Goal: Check status: Check status

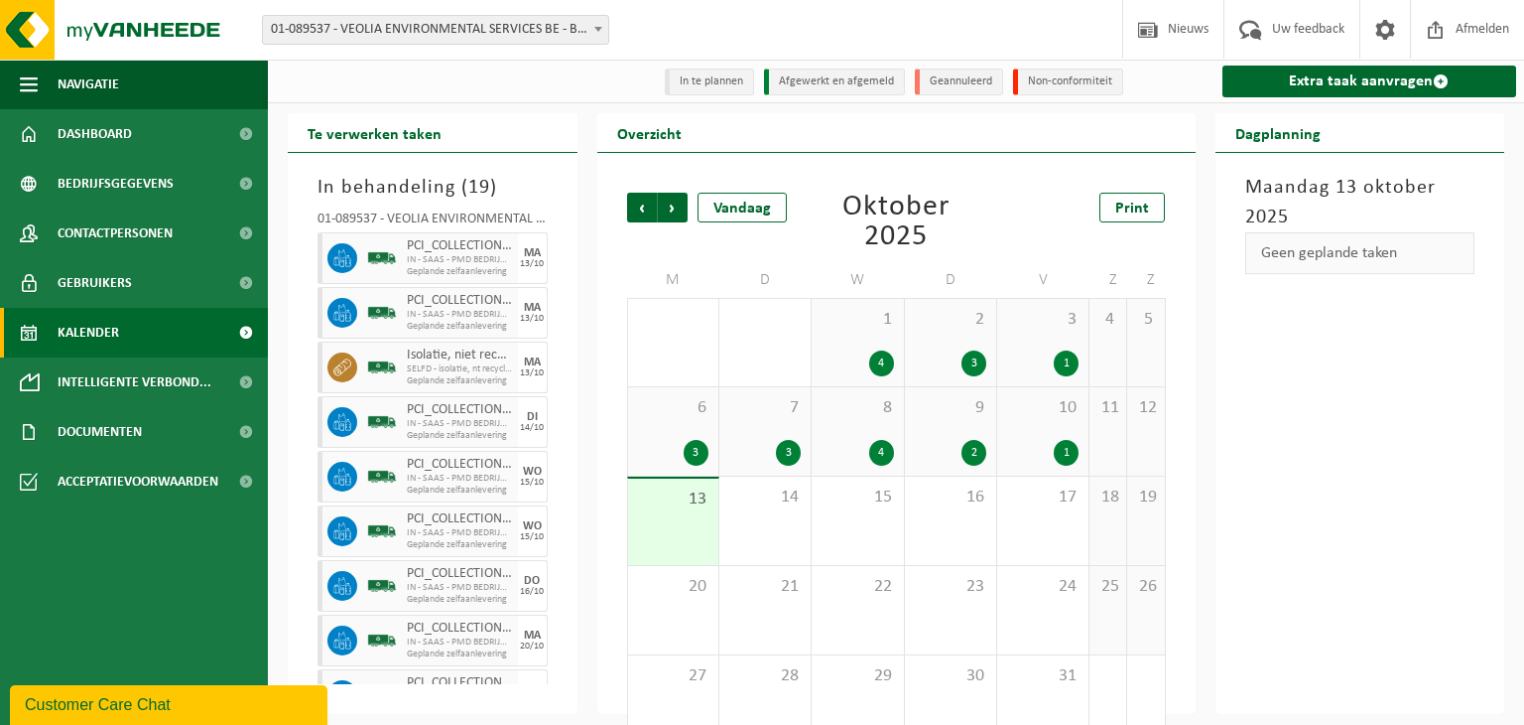
click at [527, 27] on span "01-089537 - VEOLIA ENVIRONMENTAL SERVICES BE - BEERSE" at bounding box center [435, 30] width 345 height 28
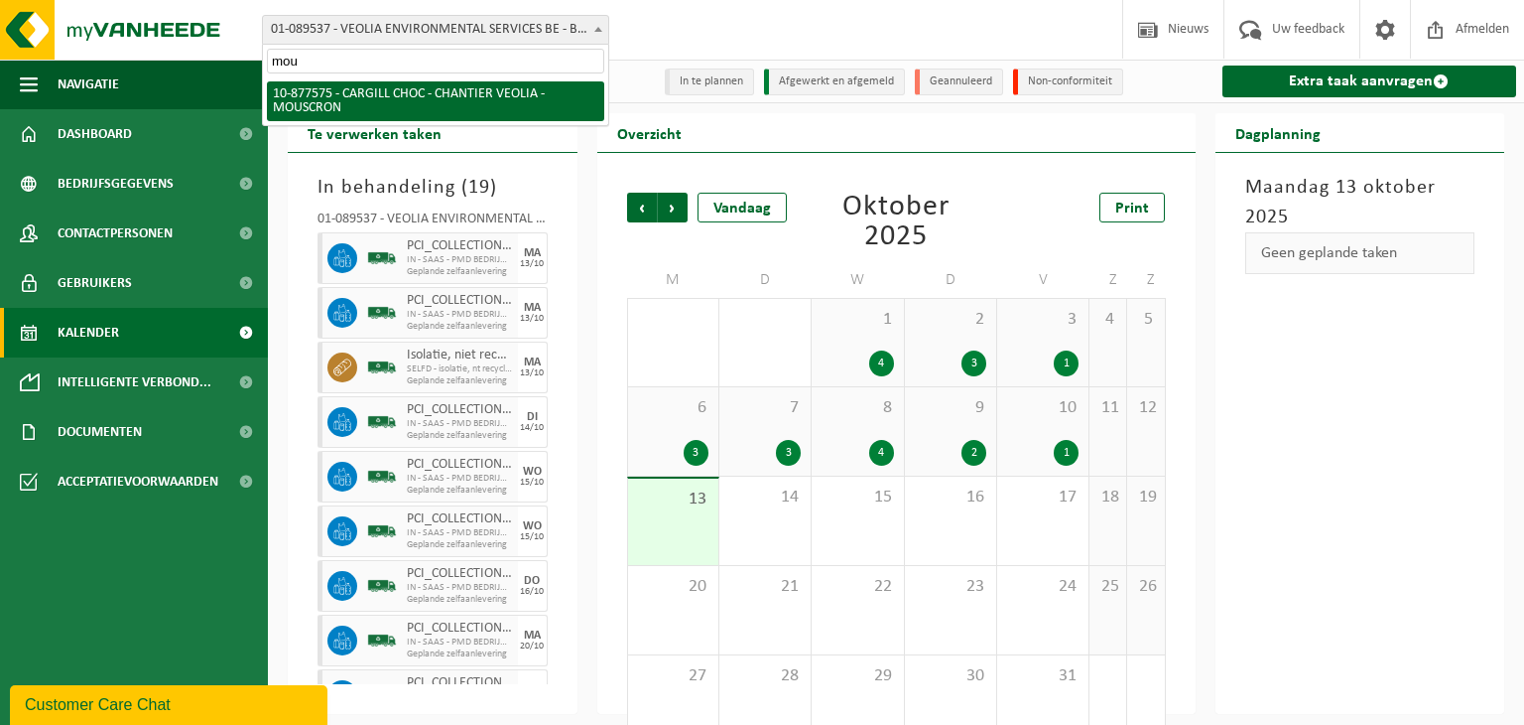
type input "mou"
select select "108043"
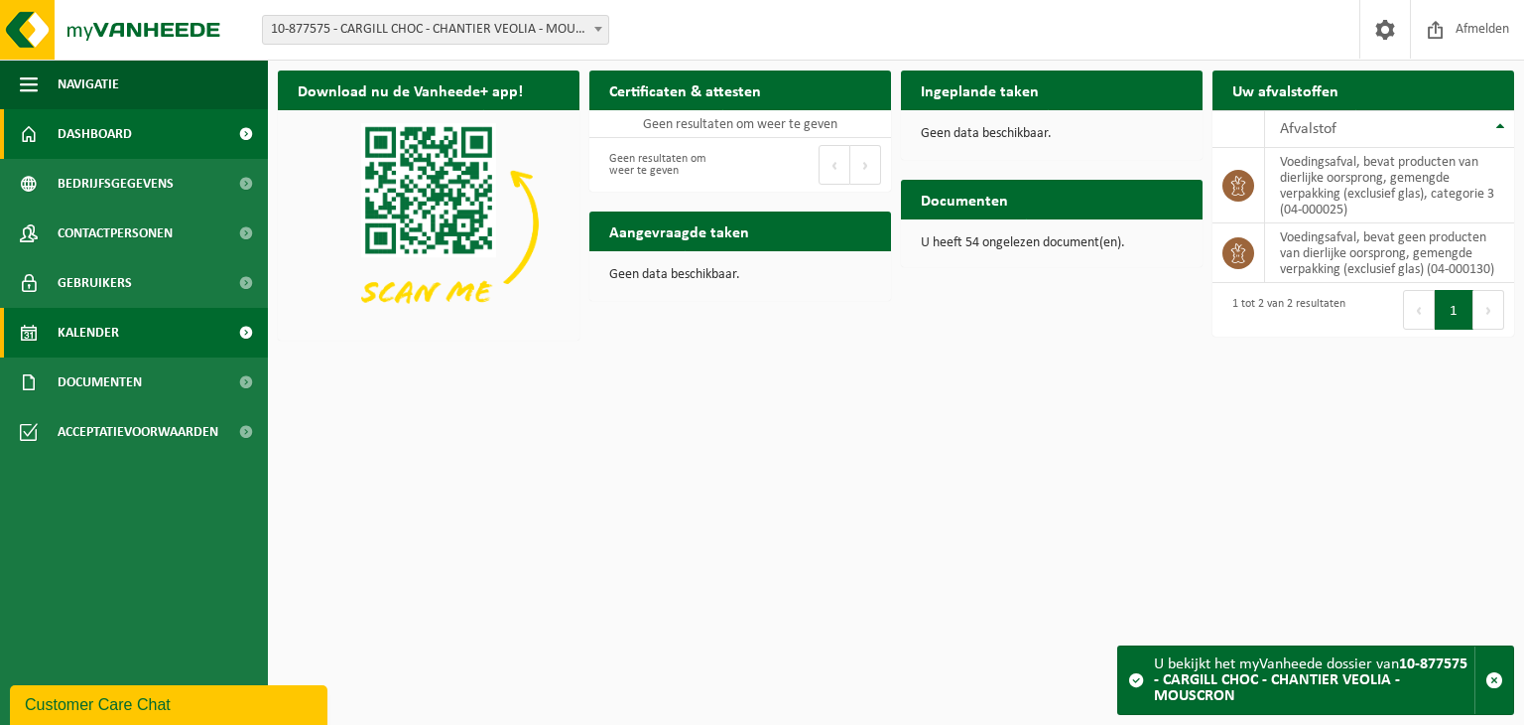
click at [153, 333] on link "Kalender" at bounding box center [134, 333] width 268 height 50
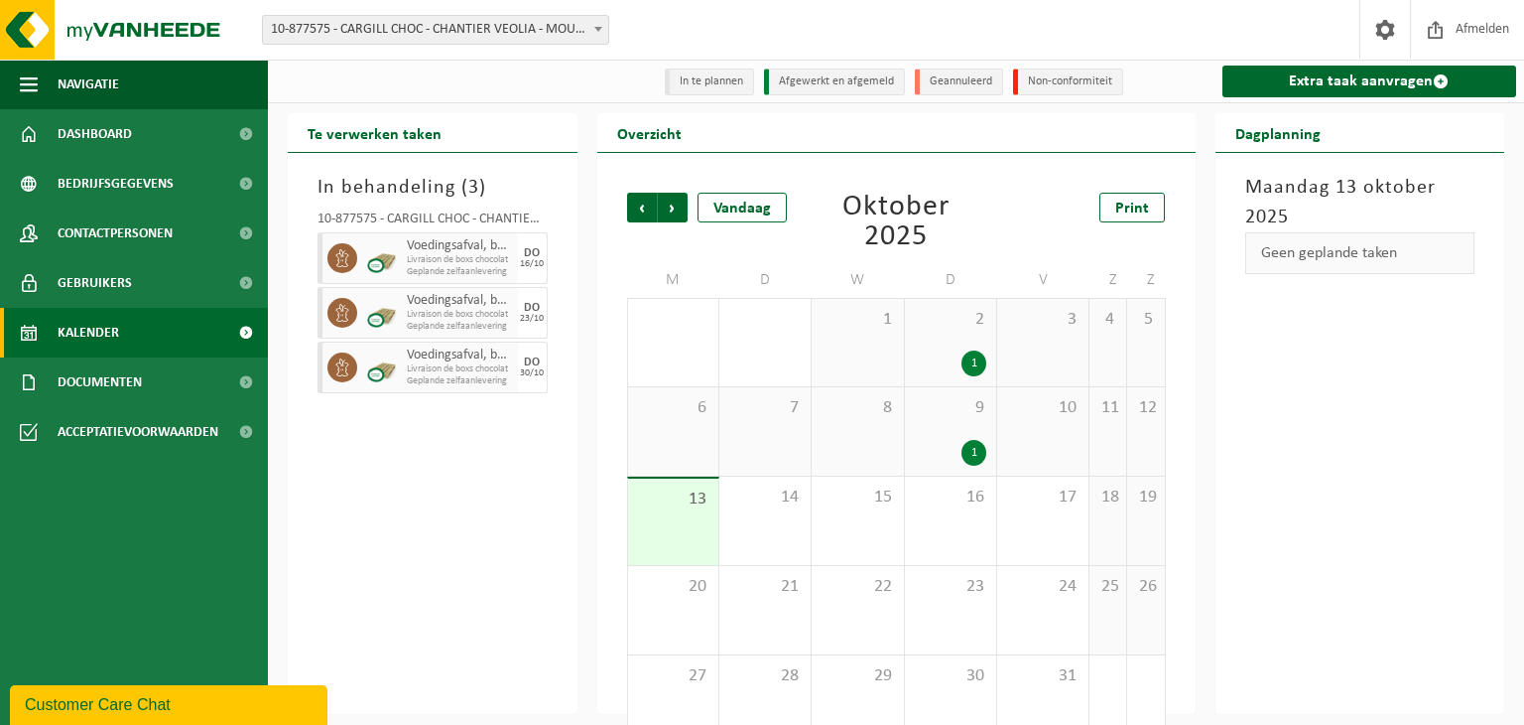
click at [977, 459] on div "1" at bounding box center [974, 453] width 25 height 26
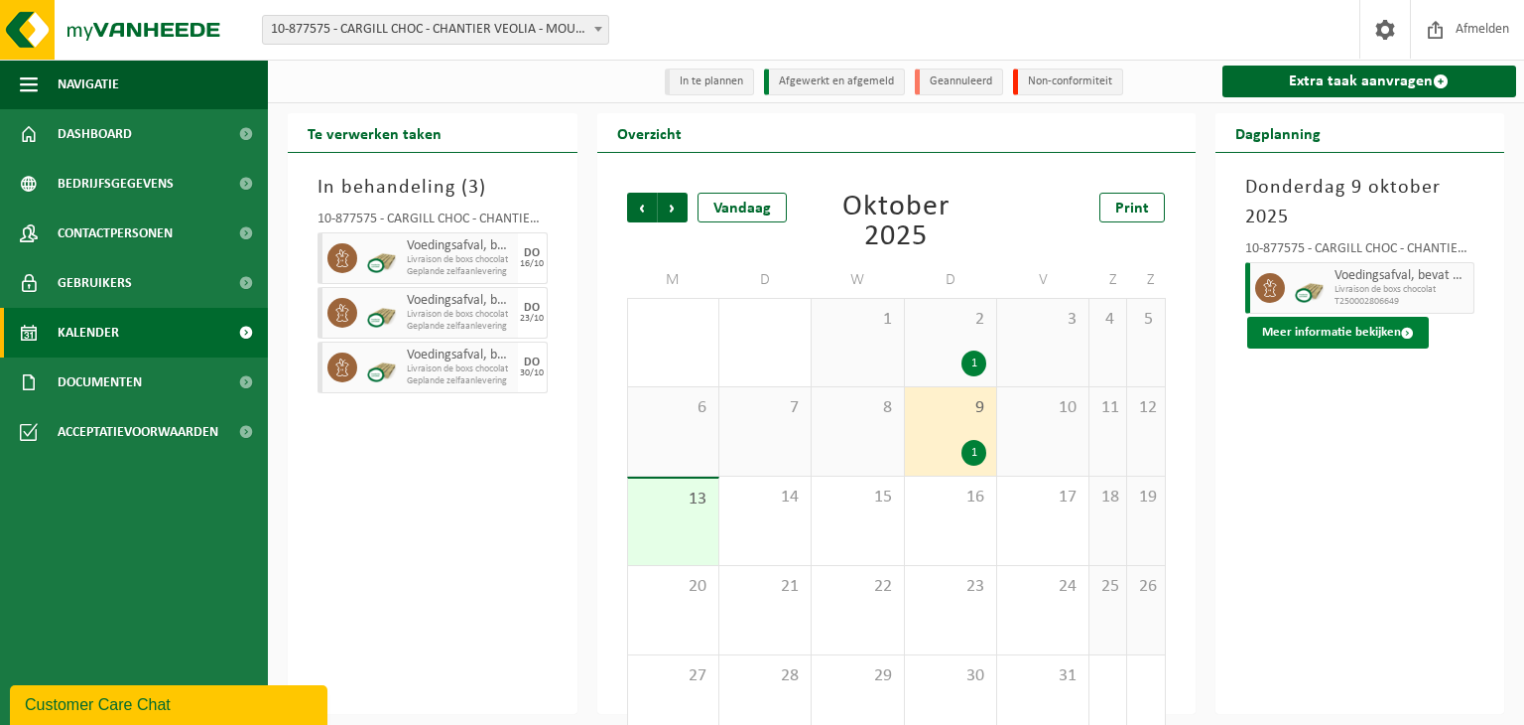
click at [1288, 343] on button "Meer informatie bekijken" at bounding box center [1339, 333] width 182 height 32
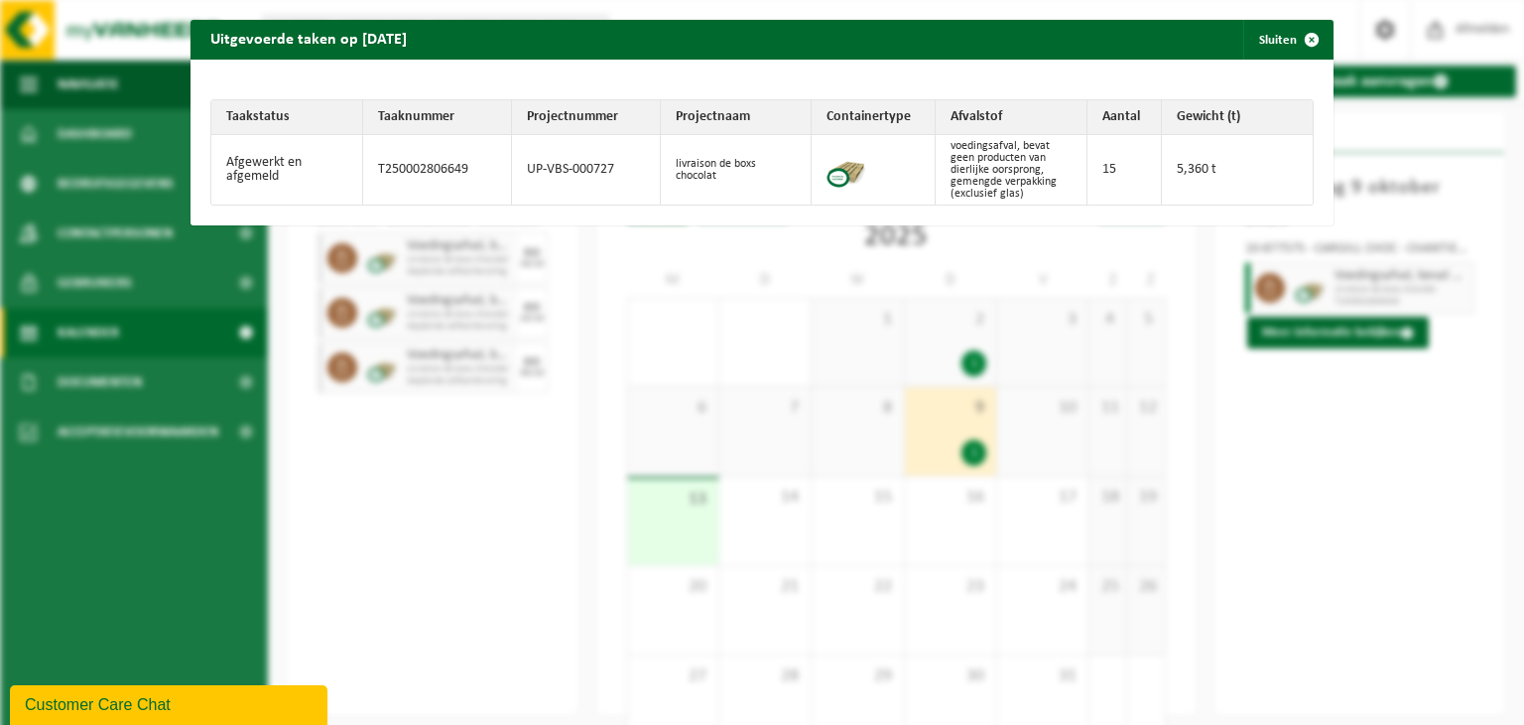
click at [447, 170] on td "T250002806649" at bounding box center [437, 169] width 149 height 69
copy td "T250002806649"
